Goal: Task Accomplishment & Management: Manage account settings

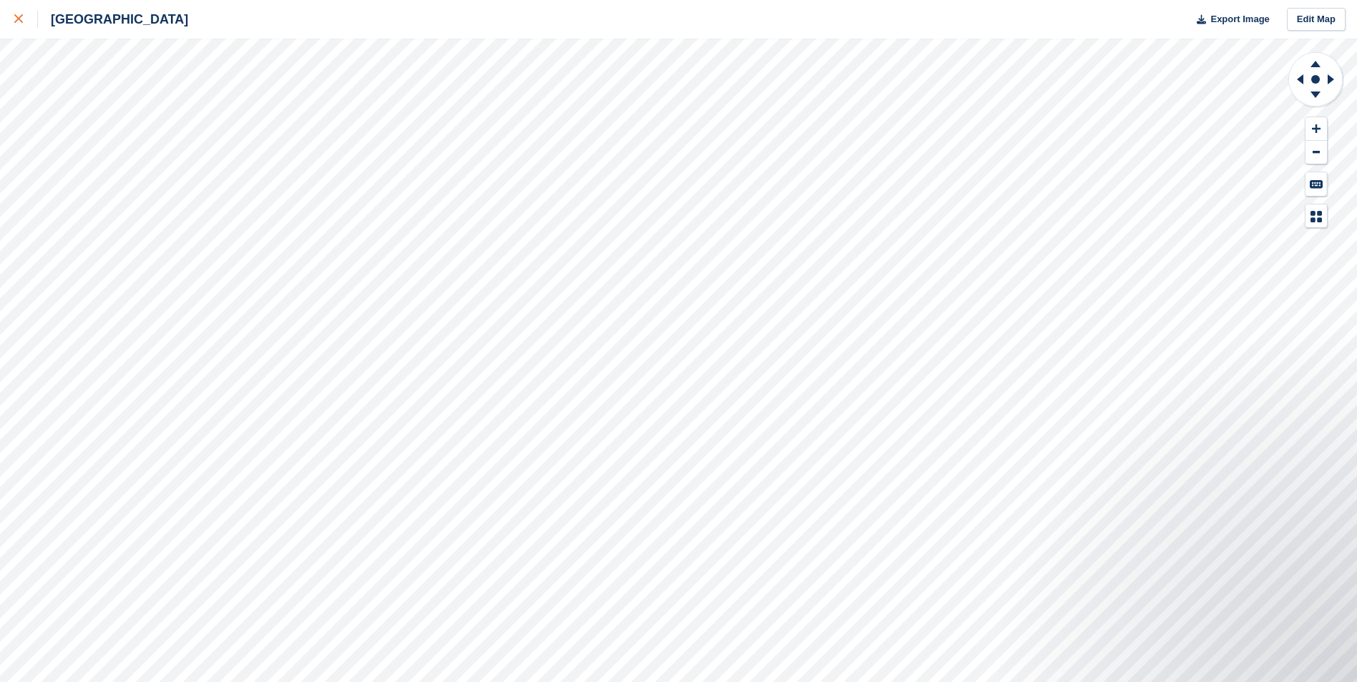
click at [9, 14] on link at bounding box center [19, 19] width 38 height 39
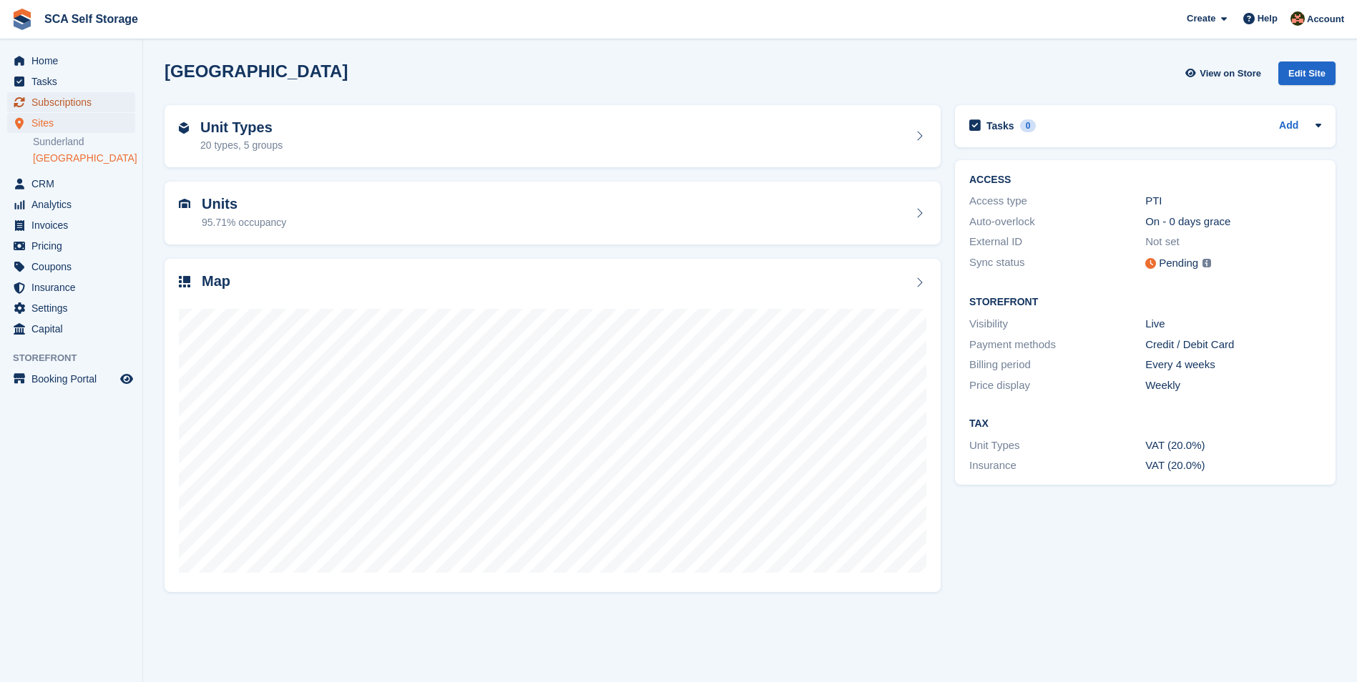
click at [81, 98] on span "Subscriptions" at bounding box center [74, 102] width 86 height 20
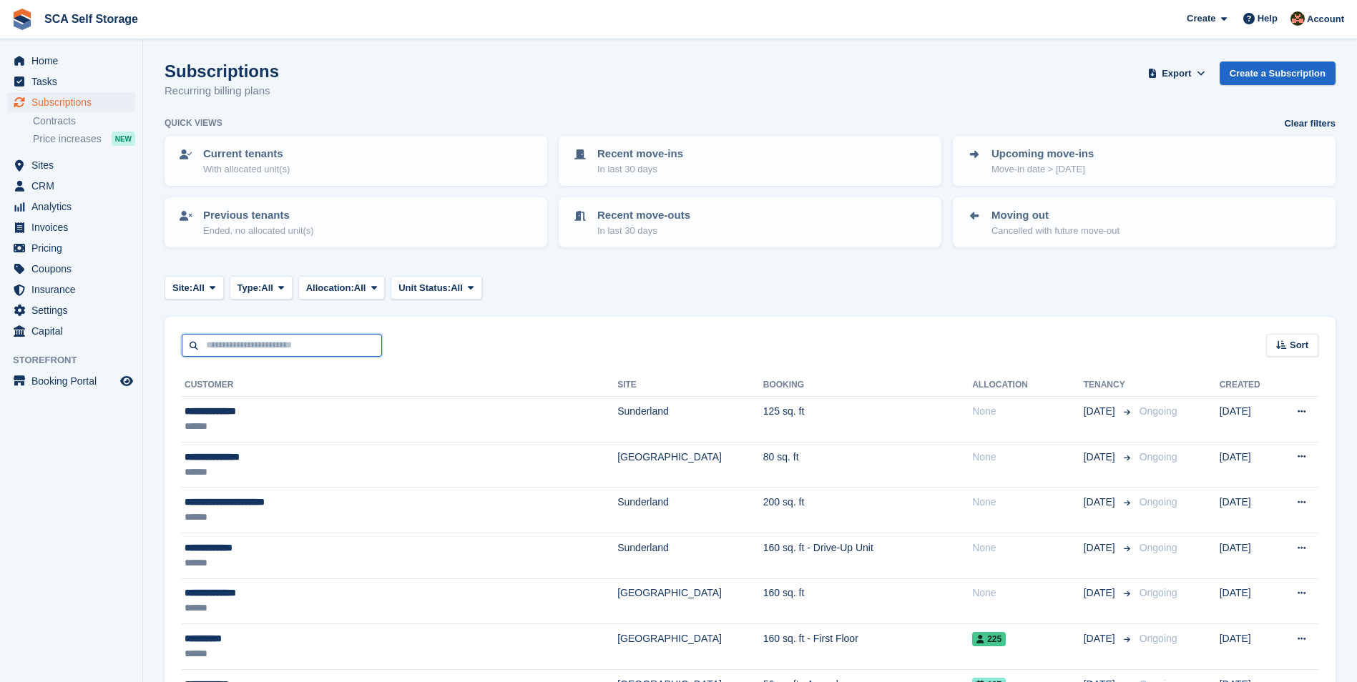
drag, startPoint x: 240, startPoint y: 352, endPoint x: 241, endPoint y: 338, distance: 13.6
click at [240, 352] on input "text" at bounding box center [282, 346] width 200 height 24
type input "*****"
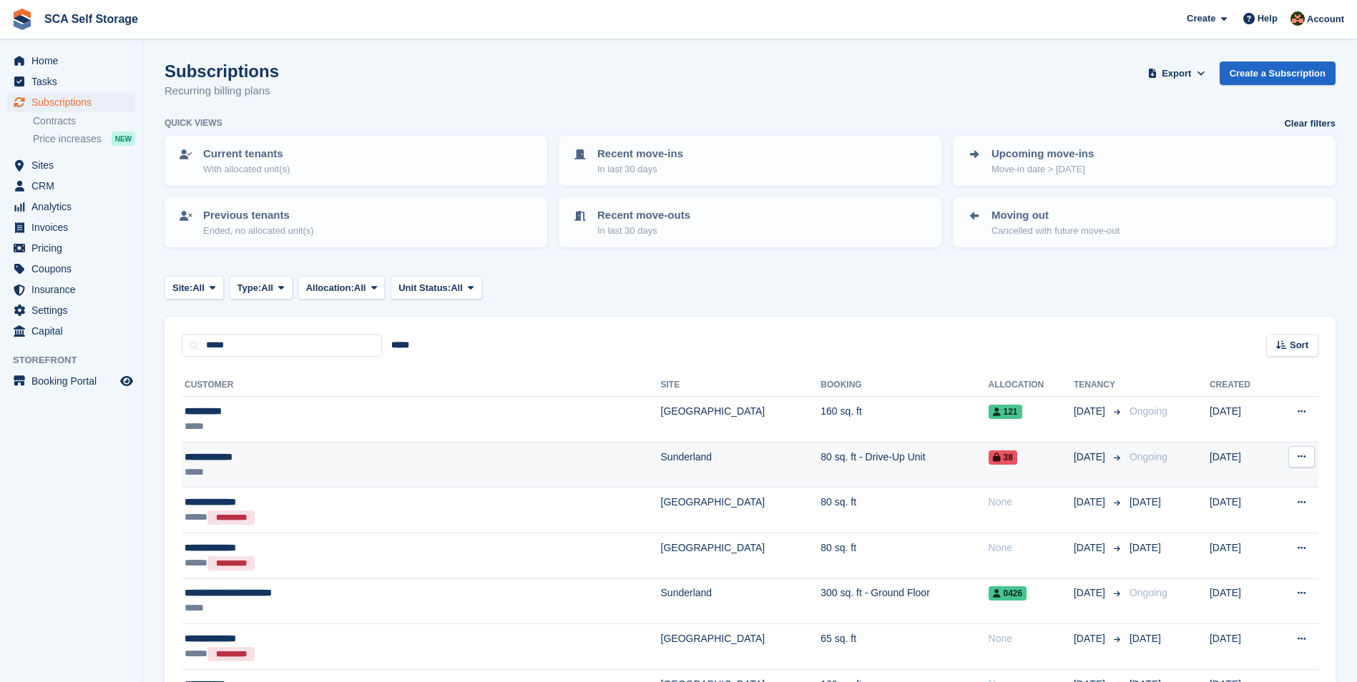
click at [661, 458] on td "Sunderland" at bounding box center [741, 465] width 160 height 46
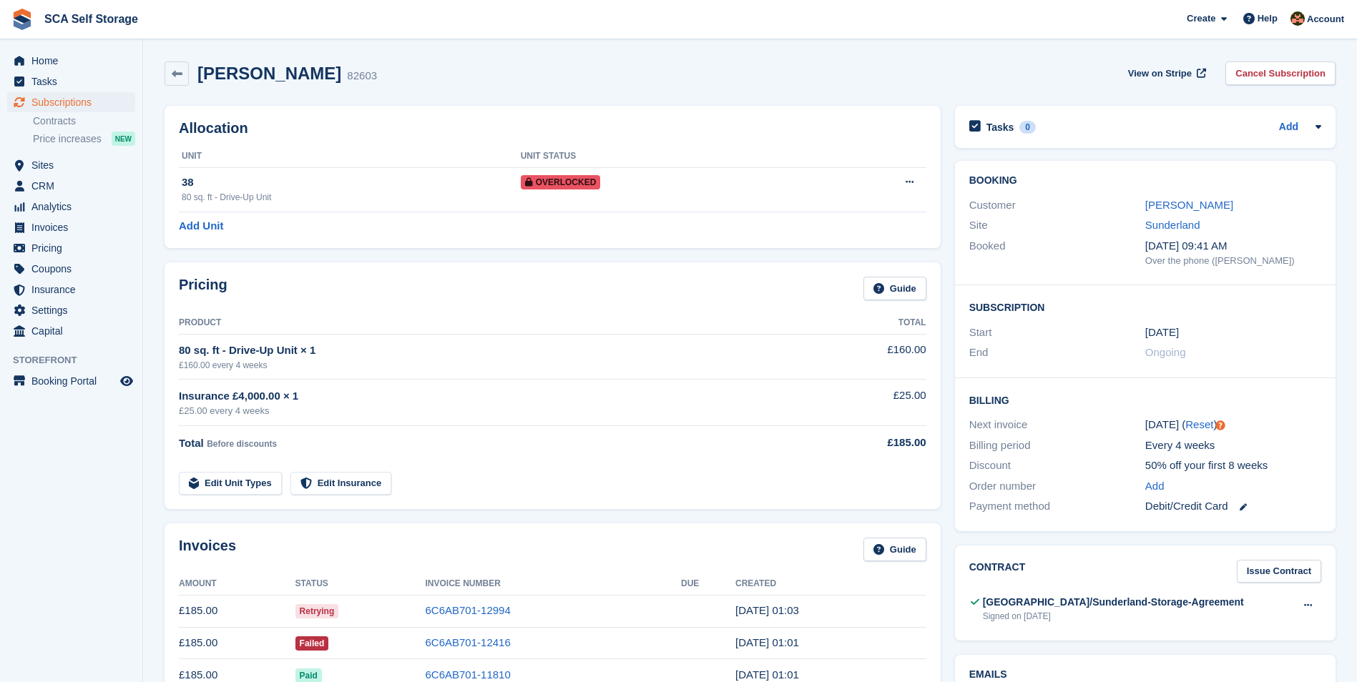
click at [579, 298] on div "Pricing Guide" at bounding box center [552, 293] width 747 height 32
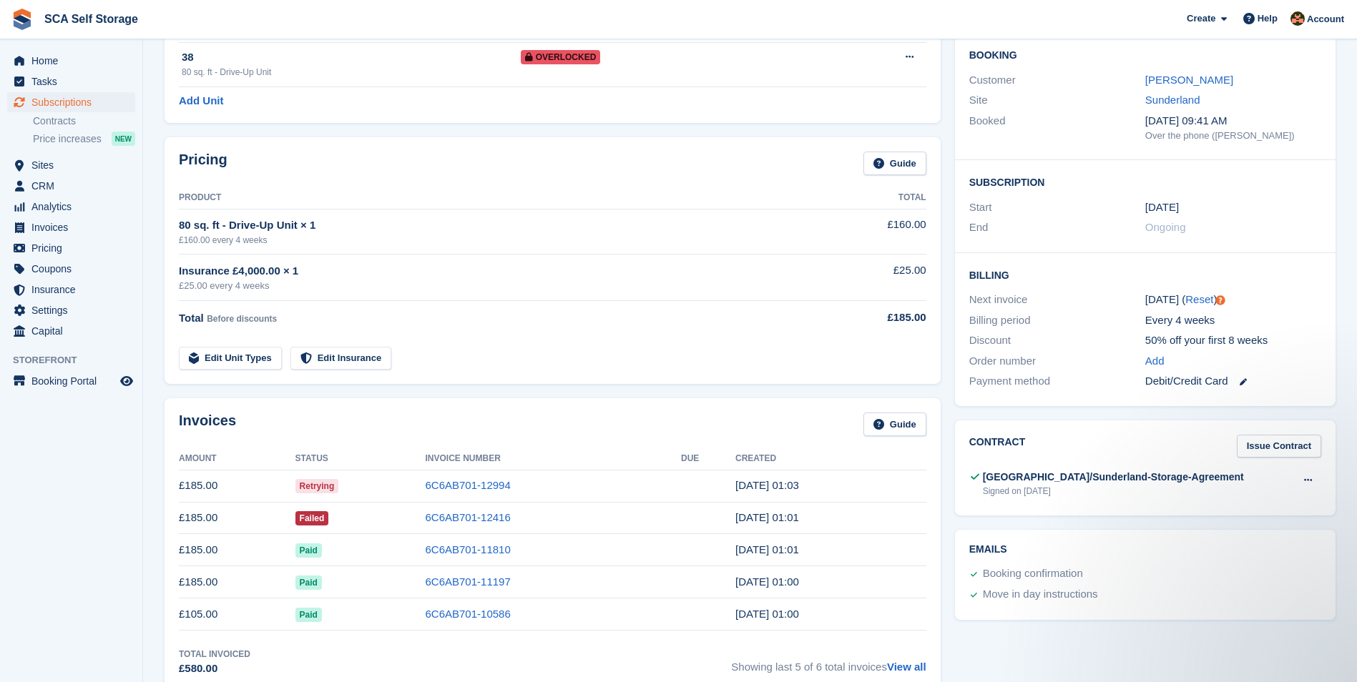
click at [625, 338] on tr "Edit Unit Types Edit Insurance" at bounding box center [552, 350] width 747 height 41
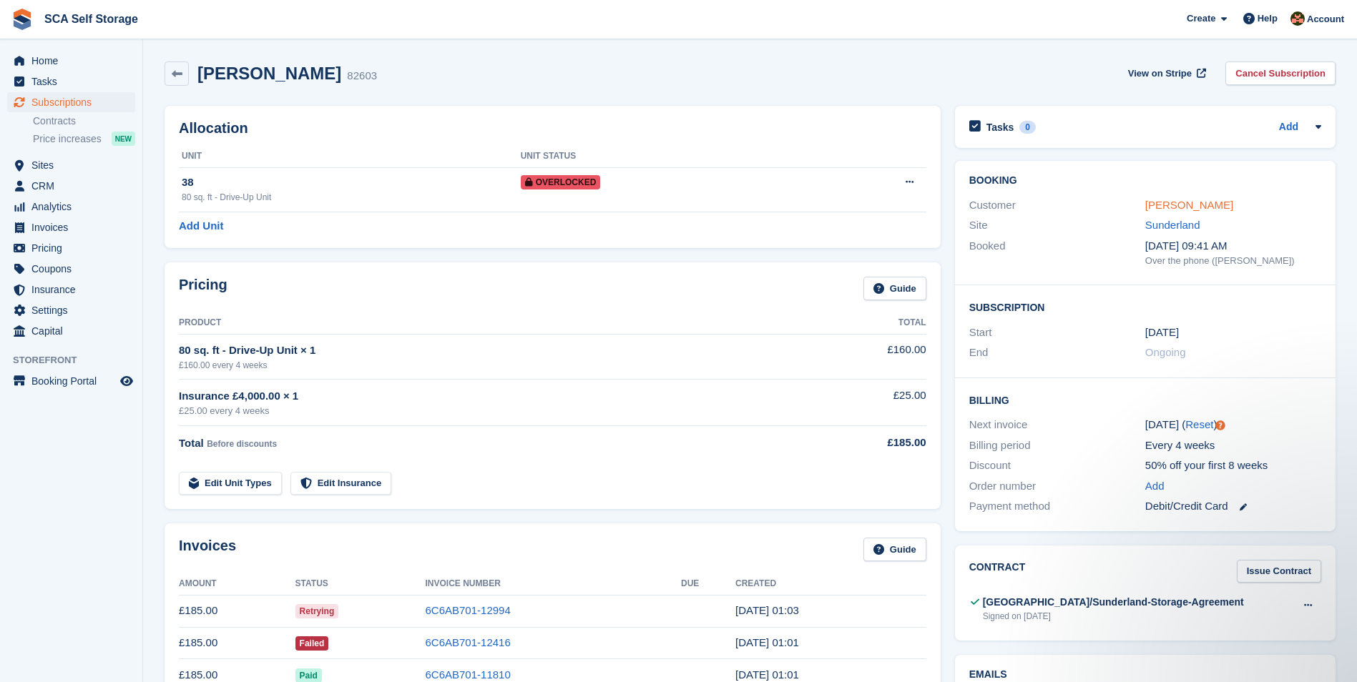
click at [1187, 203] on link "Scott Allsopp" at bounding box center [1189, 205] width 88 height 12
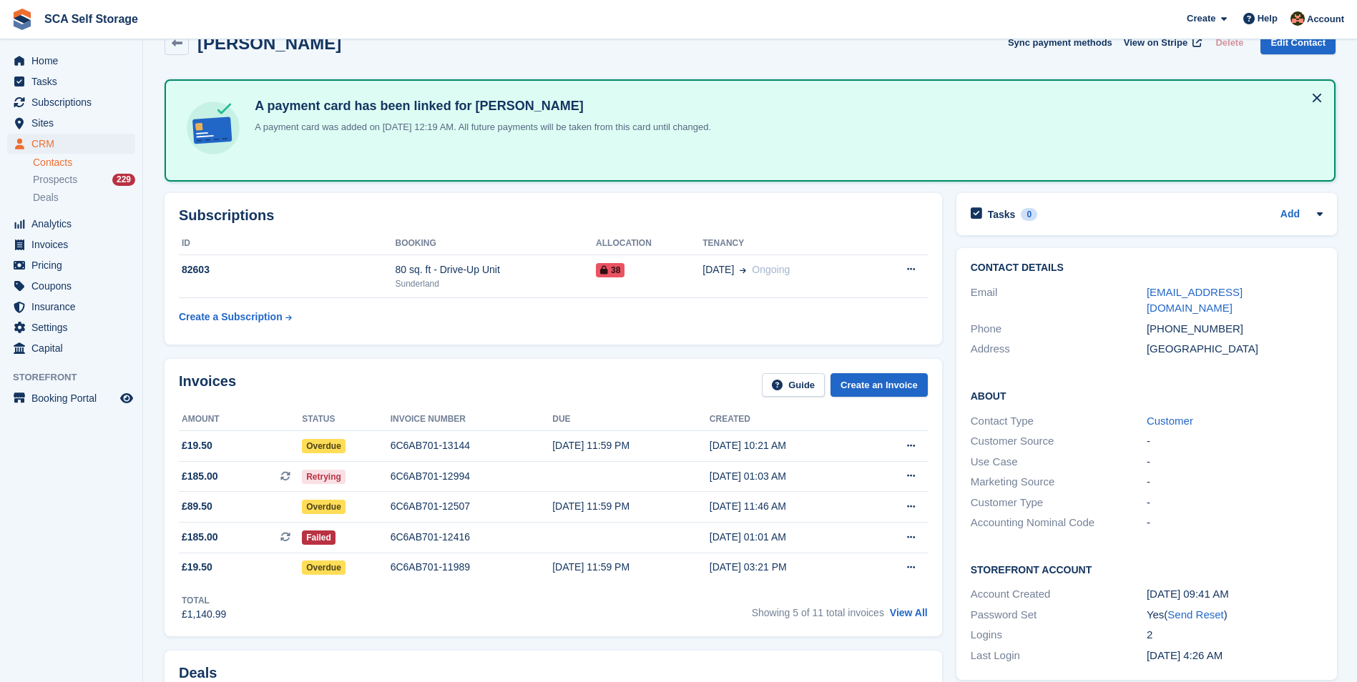
scroll to position [89, 0]
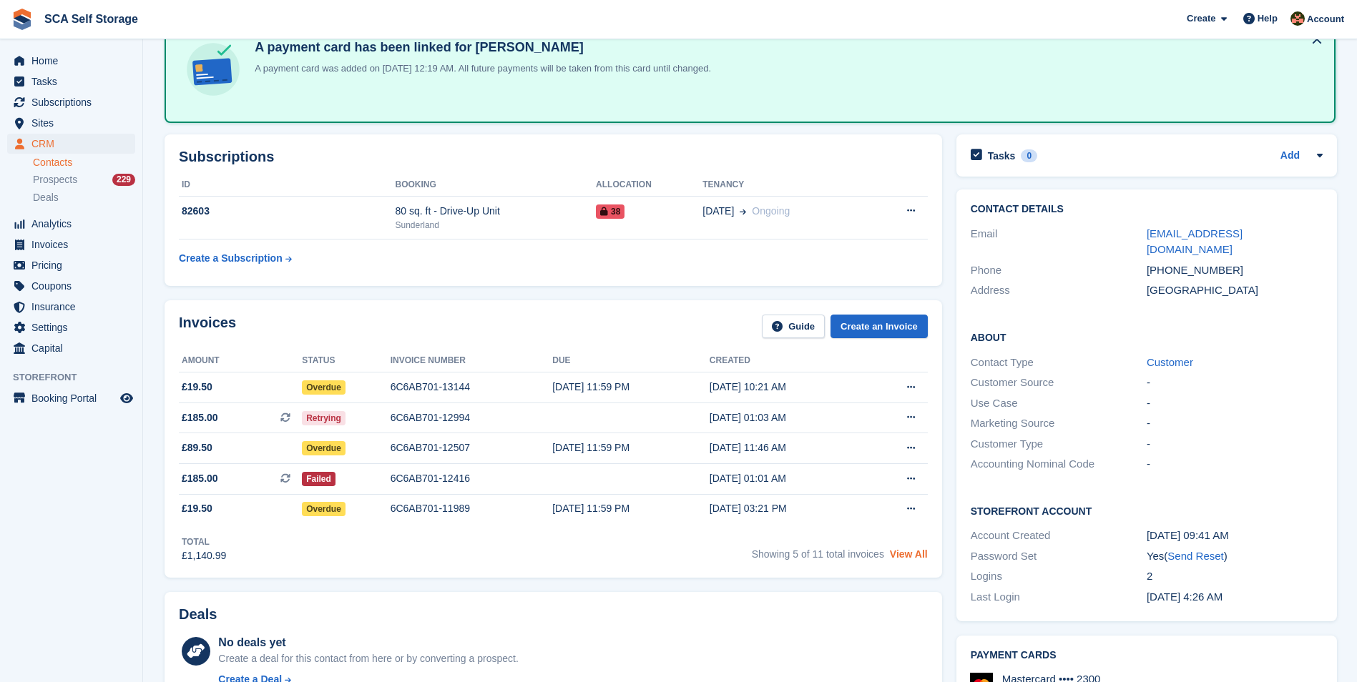
click at [899, 559] on link "View All" at bounding box center [909, 554] width 38 height 11
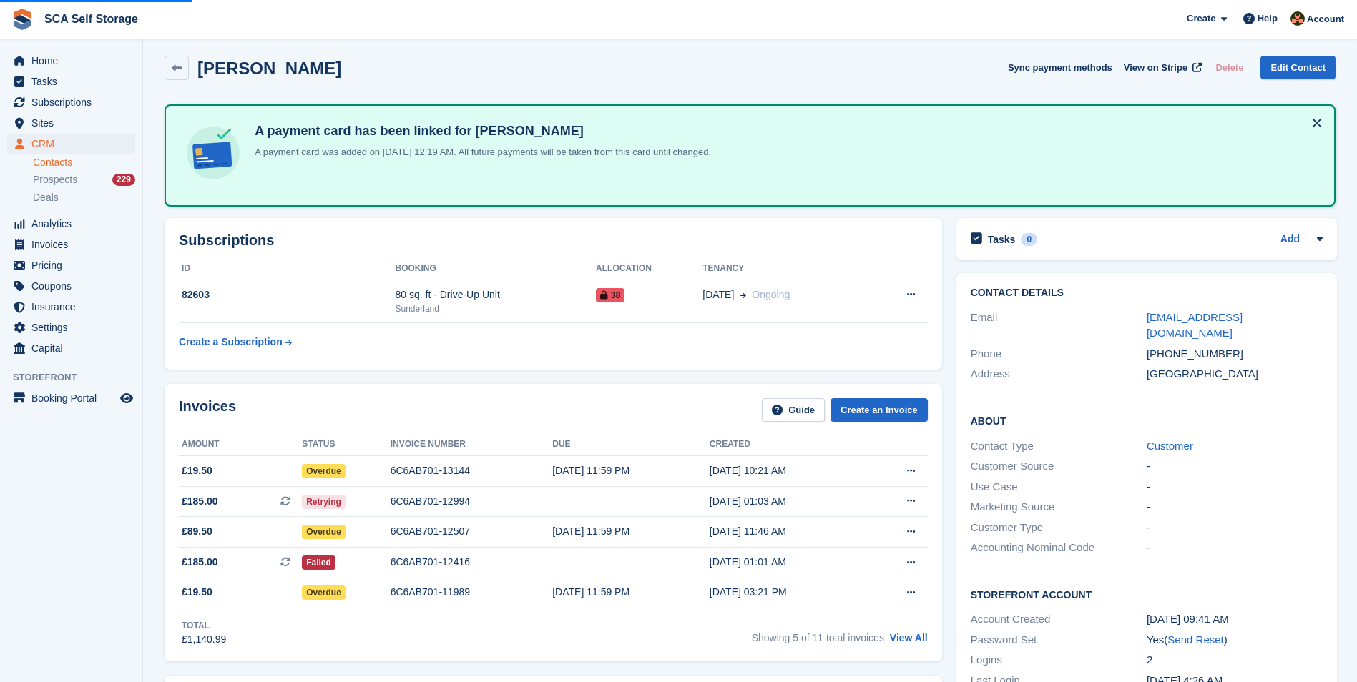
scroll to position [0, 0]
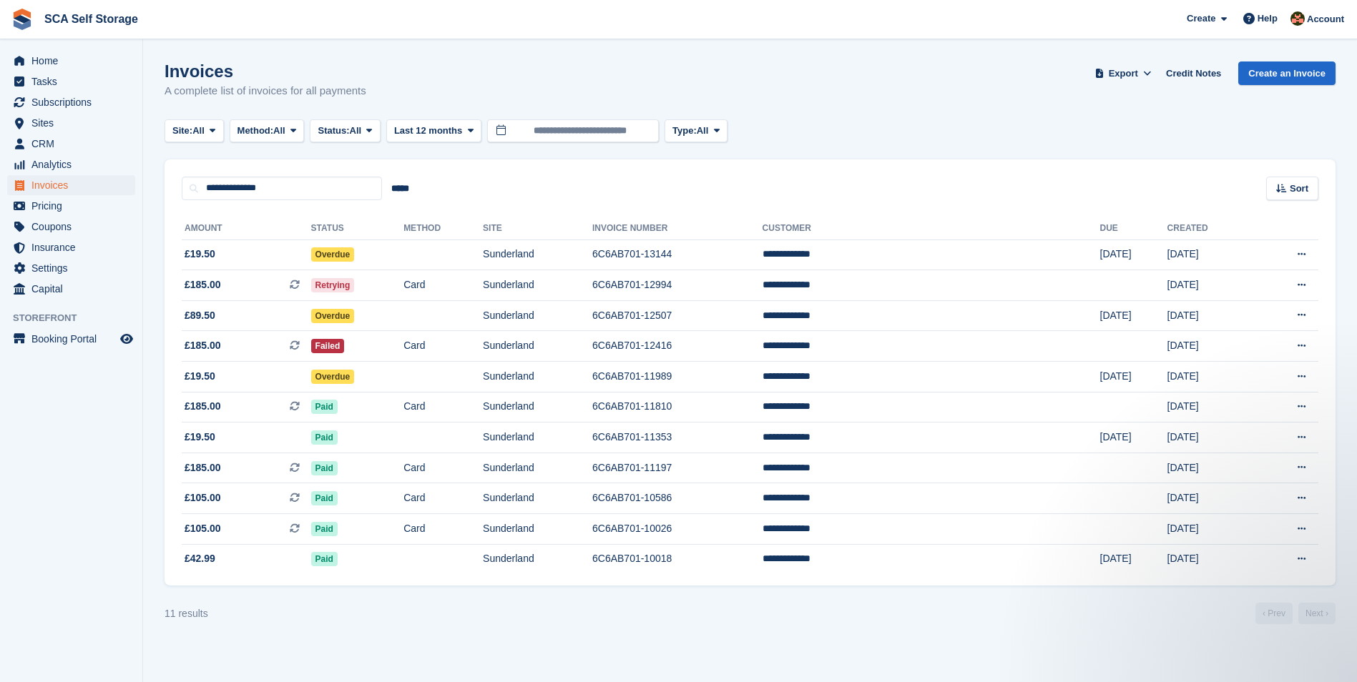
click at [431, 185] on div "**********" at bounding box center [749, 179] width 1171 height 41
click at [48, 128] on span "Sites" at bounding box center [74, 123] width 86 height 20
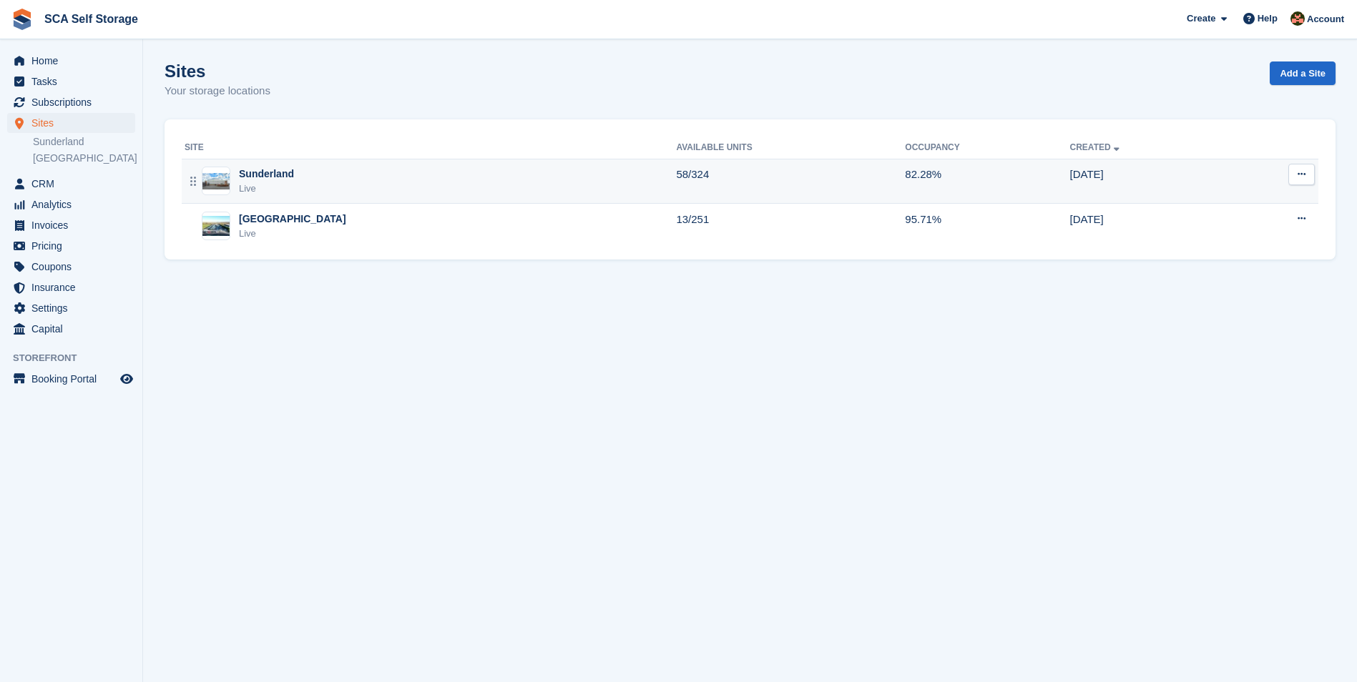
click at [376, 190] on div "Sunderland Live" at bounding box center [430, 181] width 491 height 29
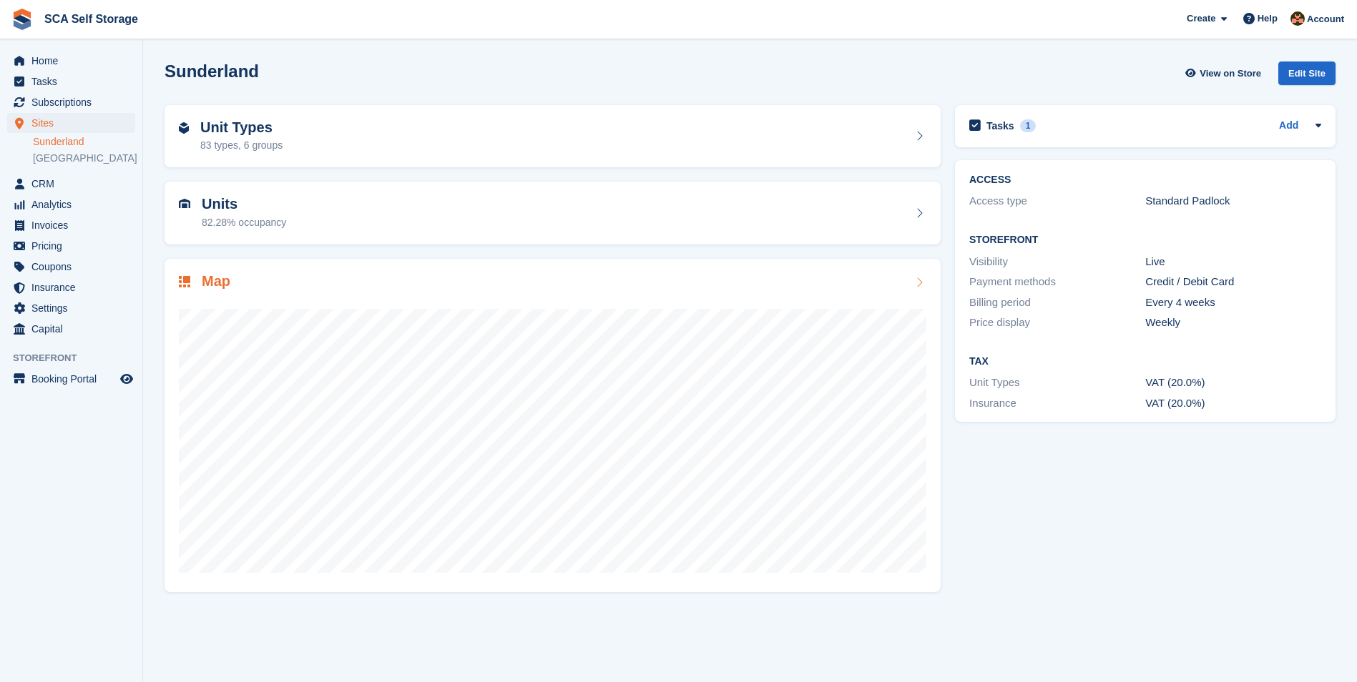
click at [219, 285] on h2 "Map" at bounding box center [216, 281] width 29 height 16
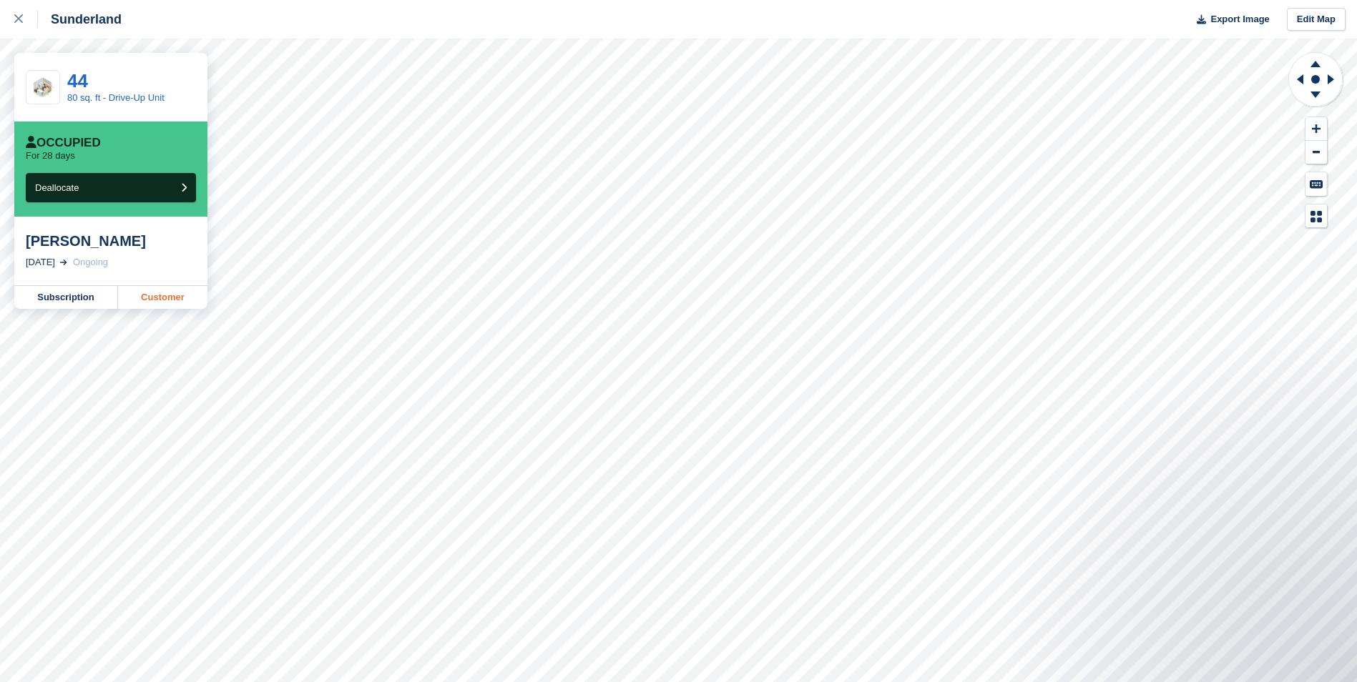
click at [163, 304] on link "Customer" at bounding box center [162, 297] width 89 height 23
